Goal: Information Seeking & Learning: Learn about a topic

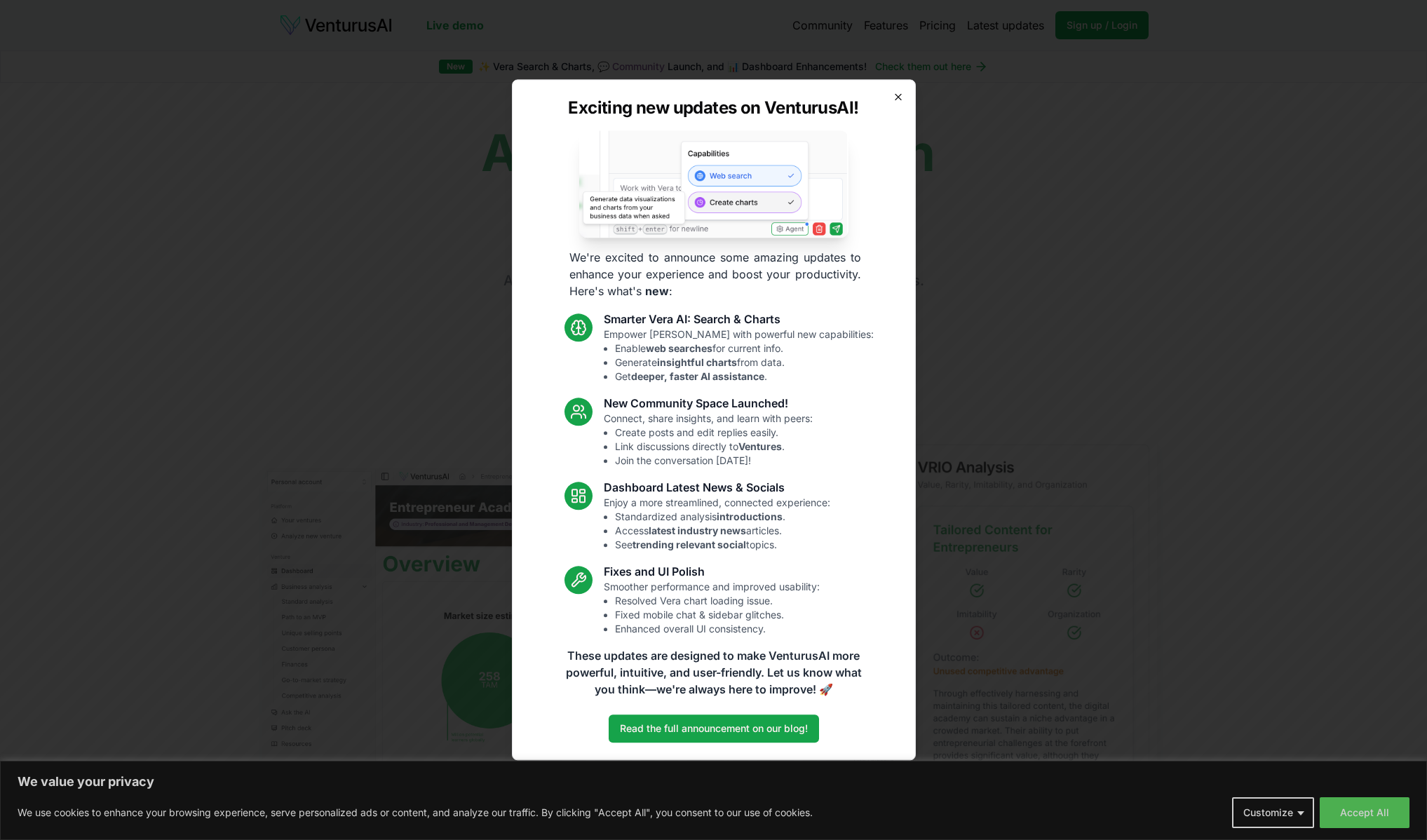
click at [897, 97] on icon "button" at bounding box center [898, 97] width 11 height 11
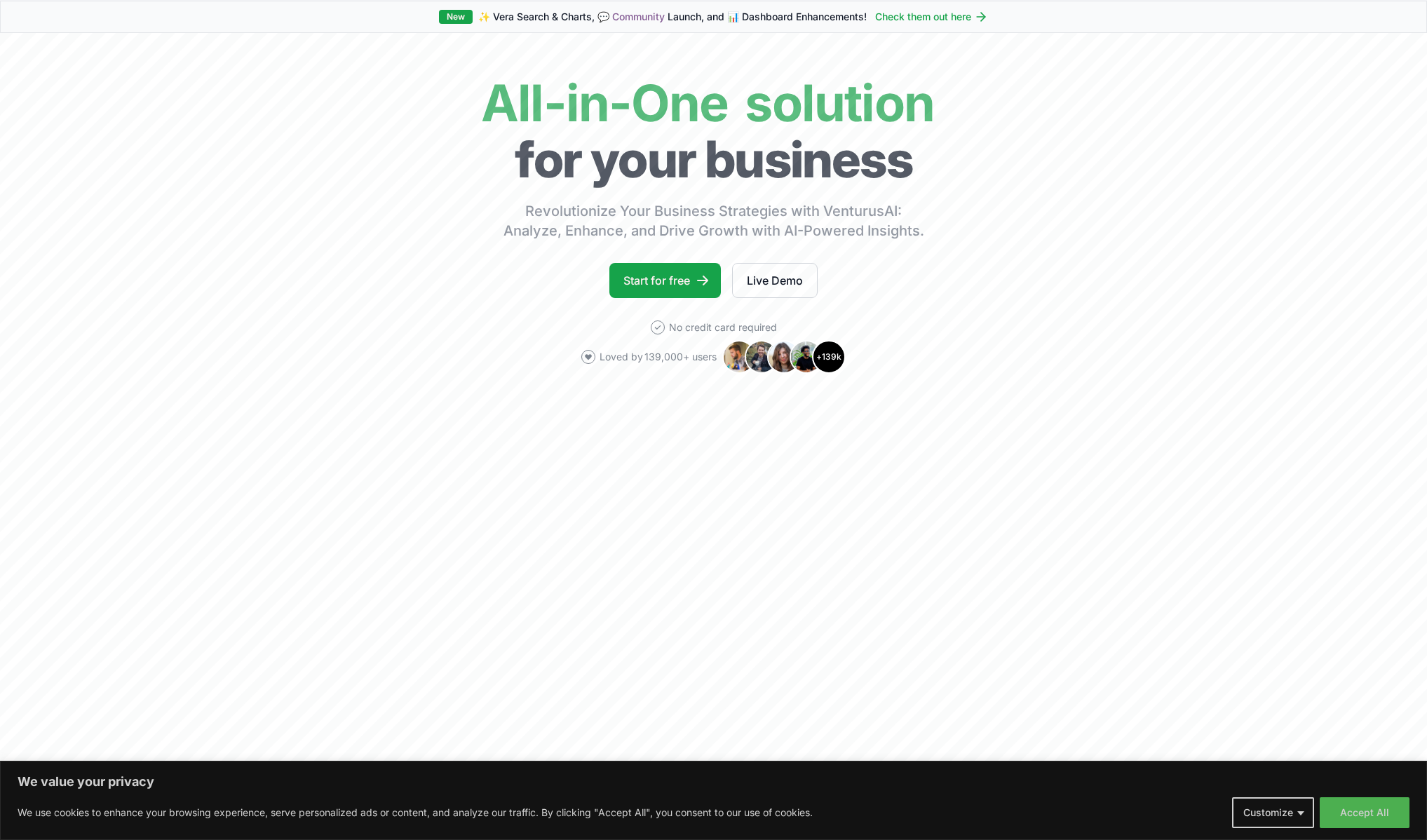
scroll to position [455, 0]
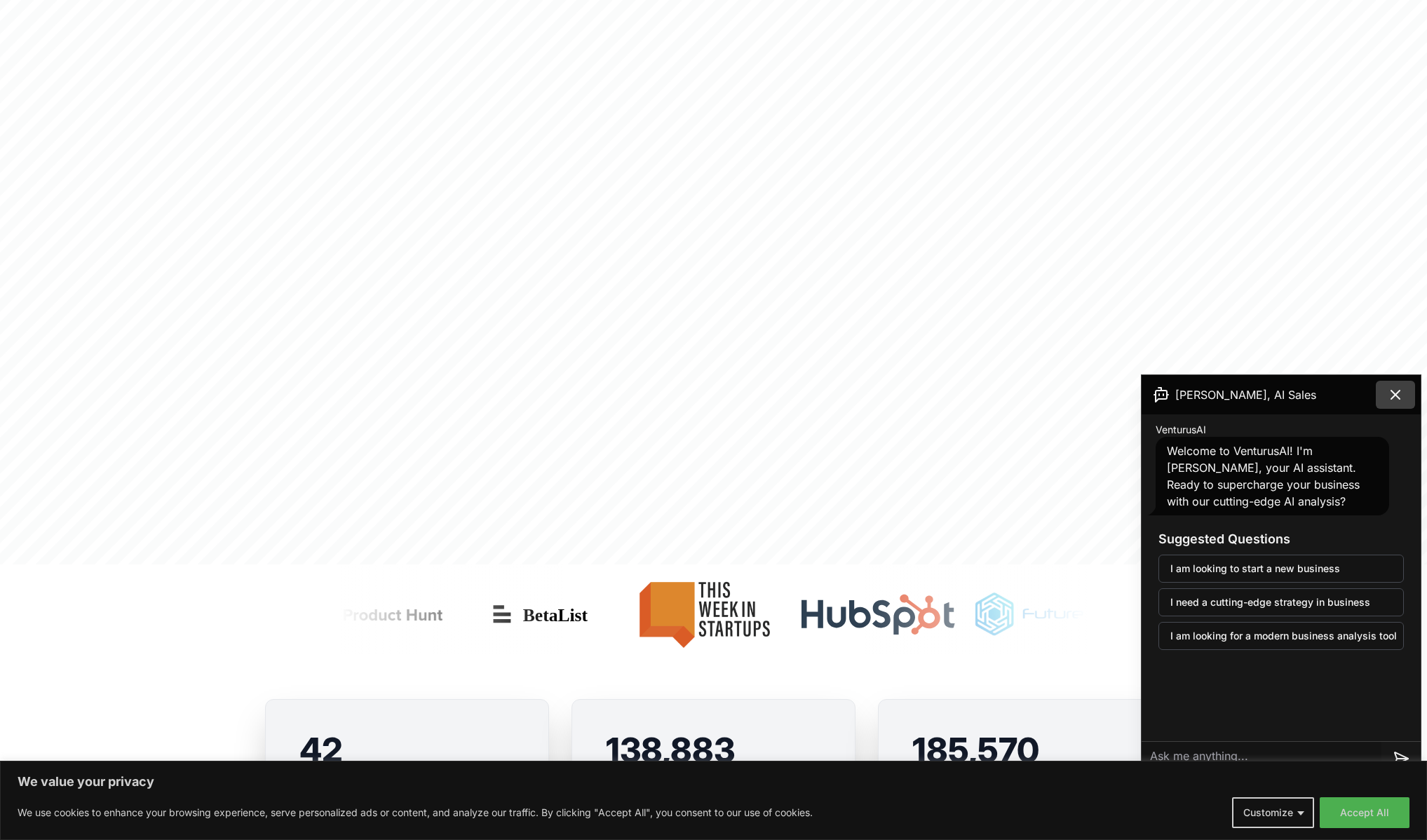
click at [1396, 394] on icon at bounding box center [1395, 395] width 9 height 9
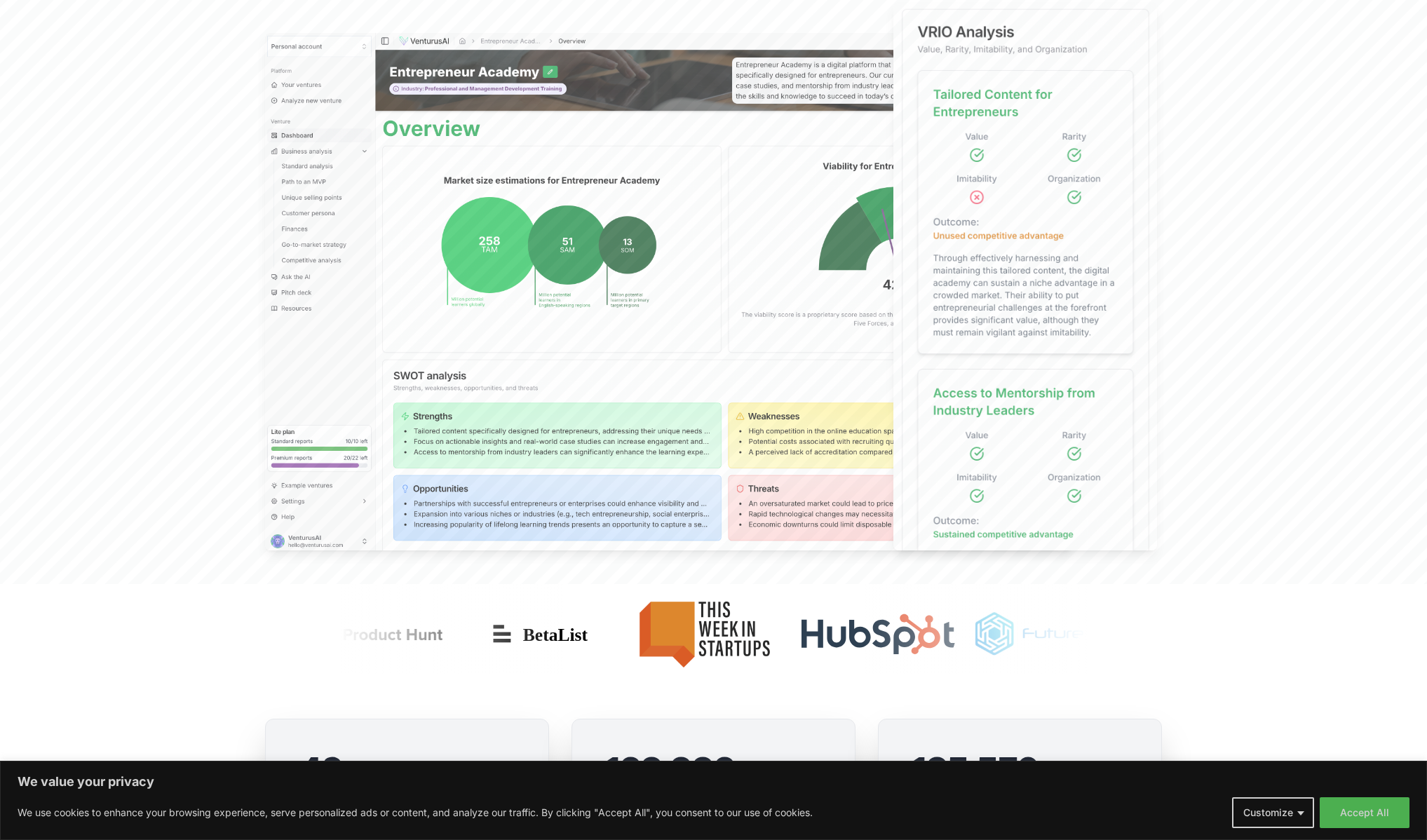
scroll to position [0, 0]
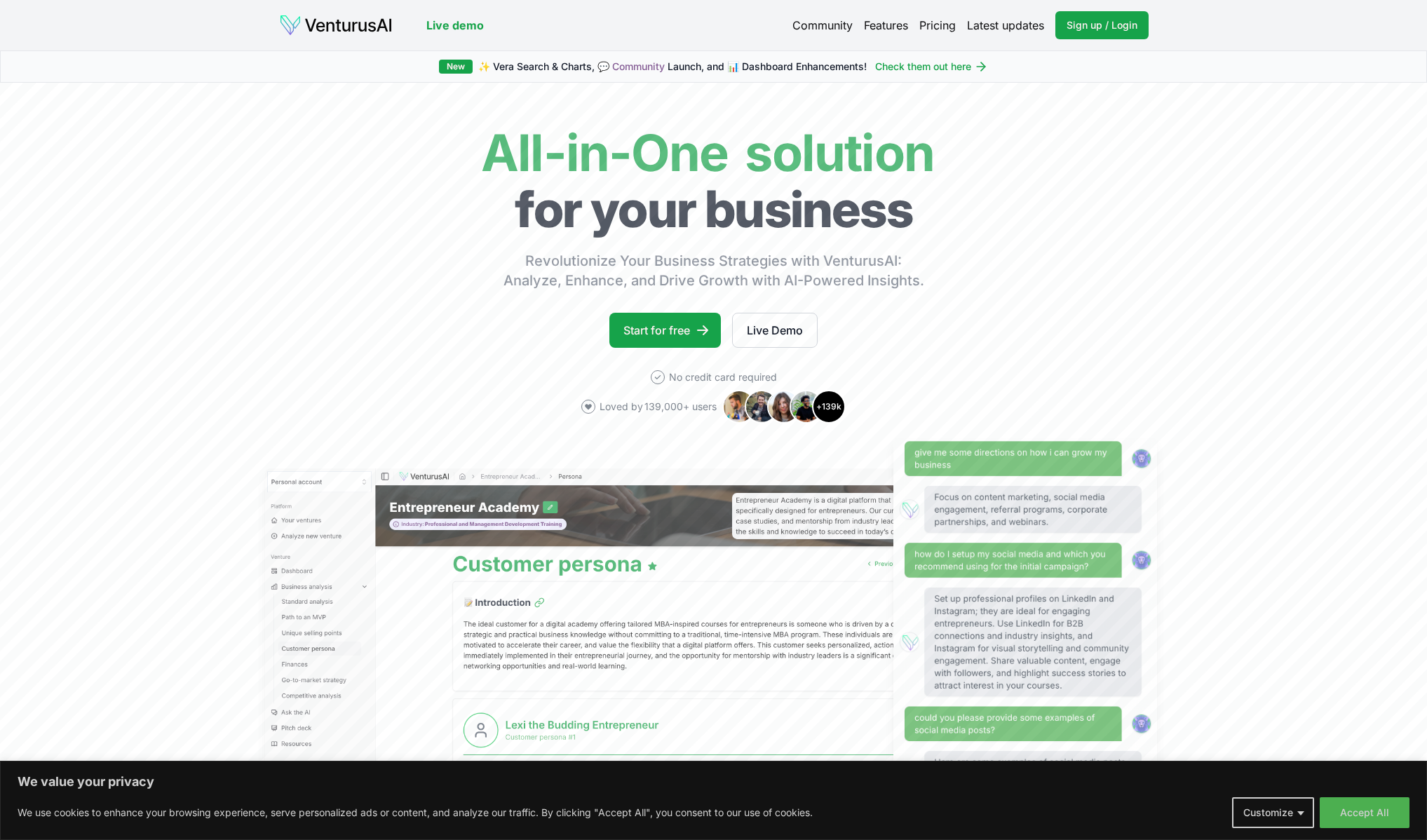
click at [933, 25] on link "Pricing" at bounding box center [937, 25] width 36 height 17
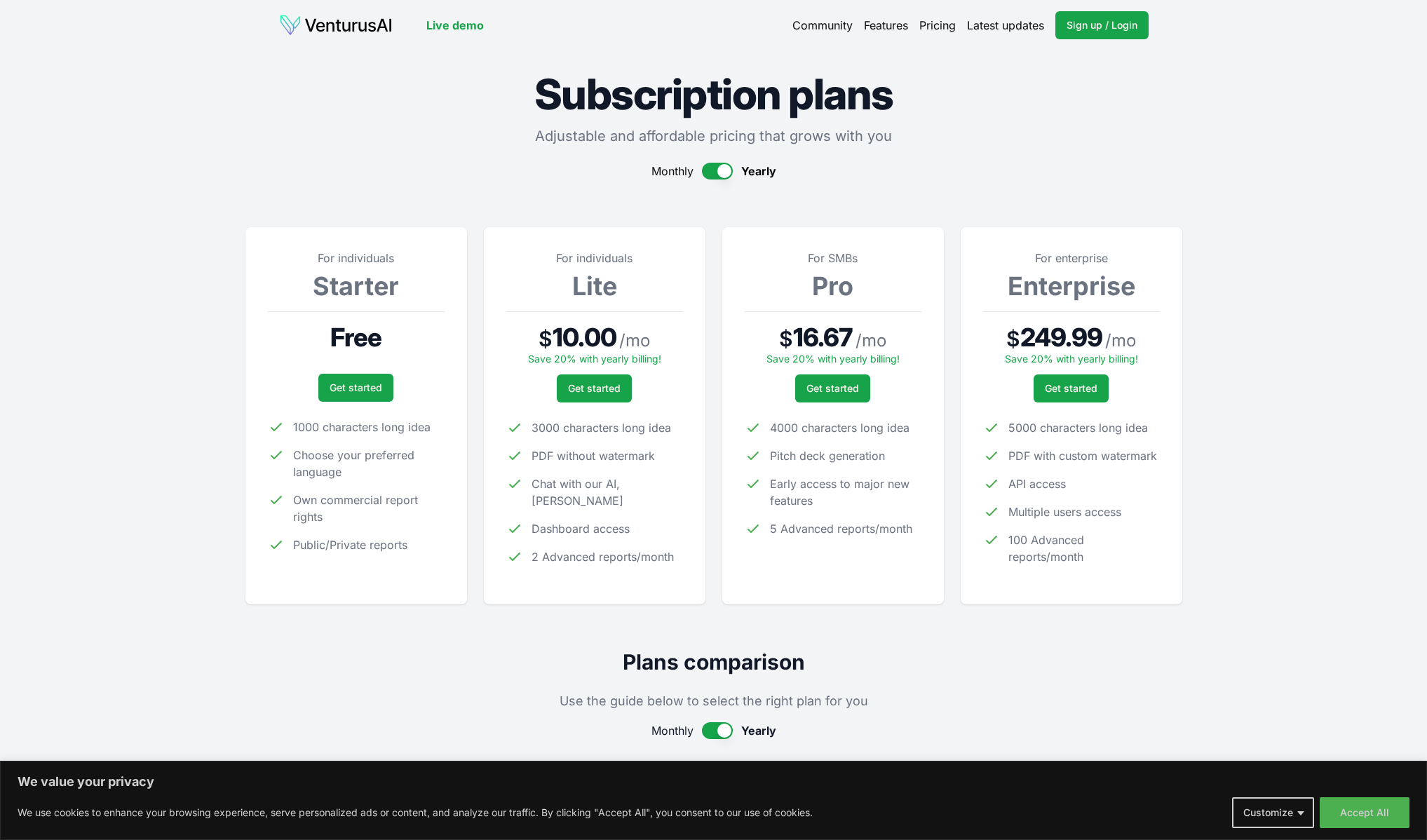
click at [878, 23] on link "Features" at bounding box center [886, 25] width 44 height 17
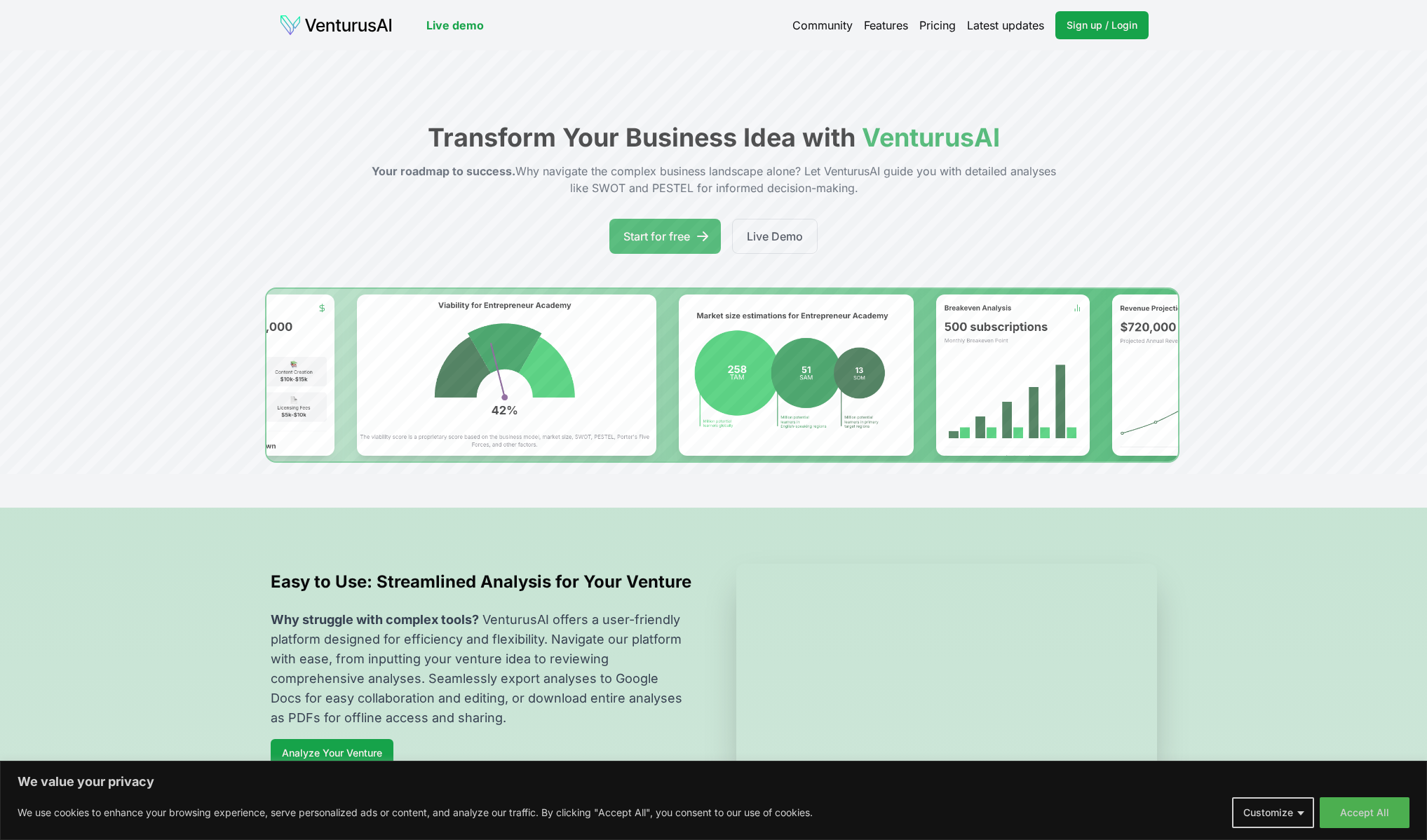
click at [936, 23] on link "Pricing" at bounding box center [937, 25] width 36 height 17
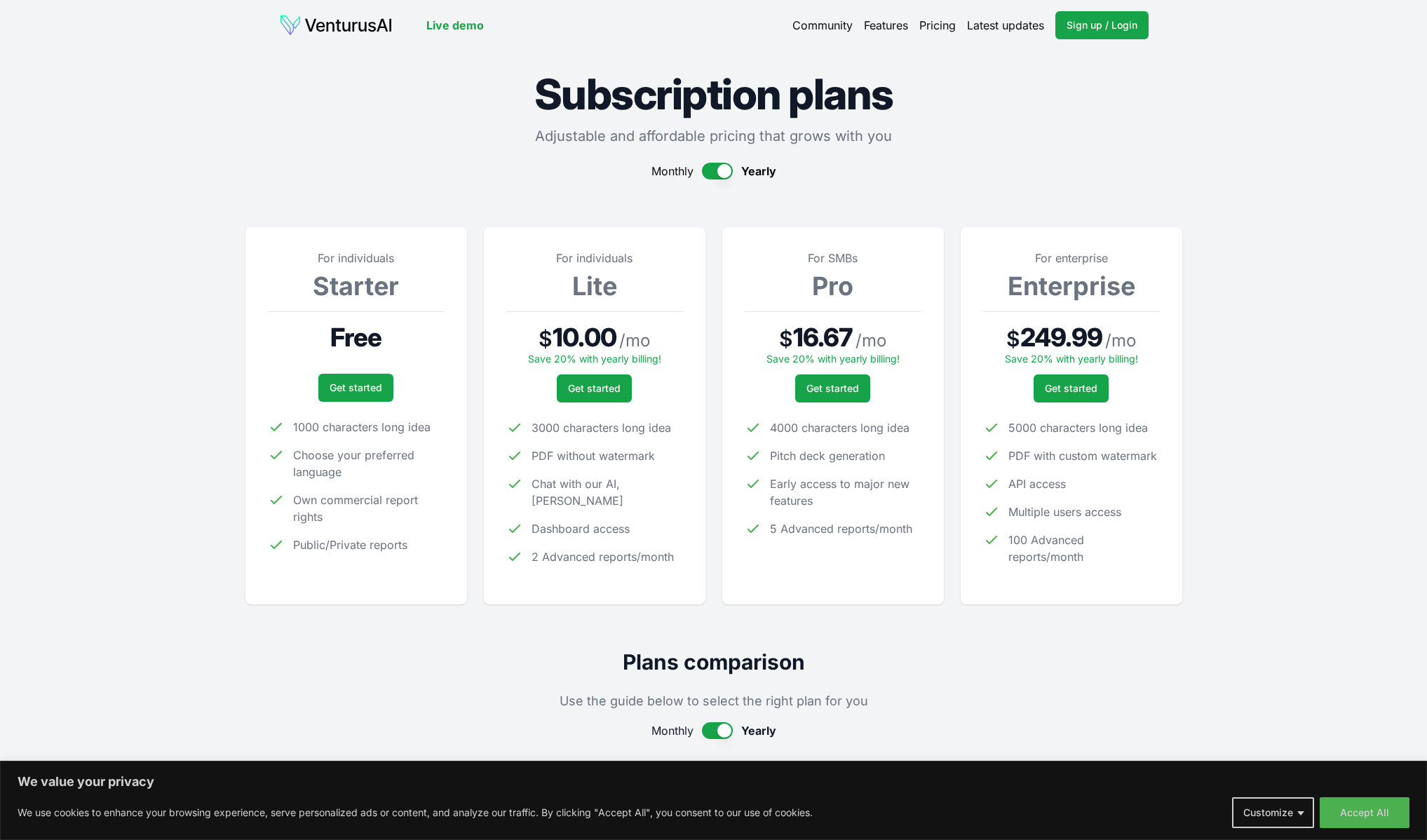
click at [348, 28] on img at bounding box center [336, 25] width 113 height 23
